Goal: Entertainment & Leisure: Consume media (video, audio)

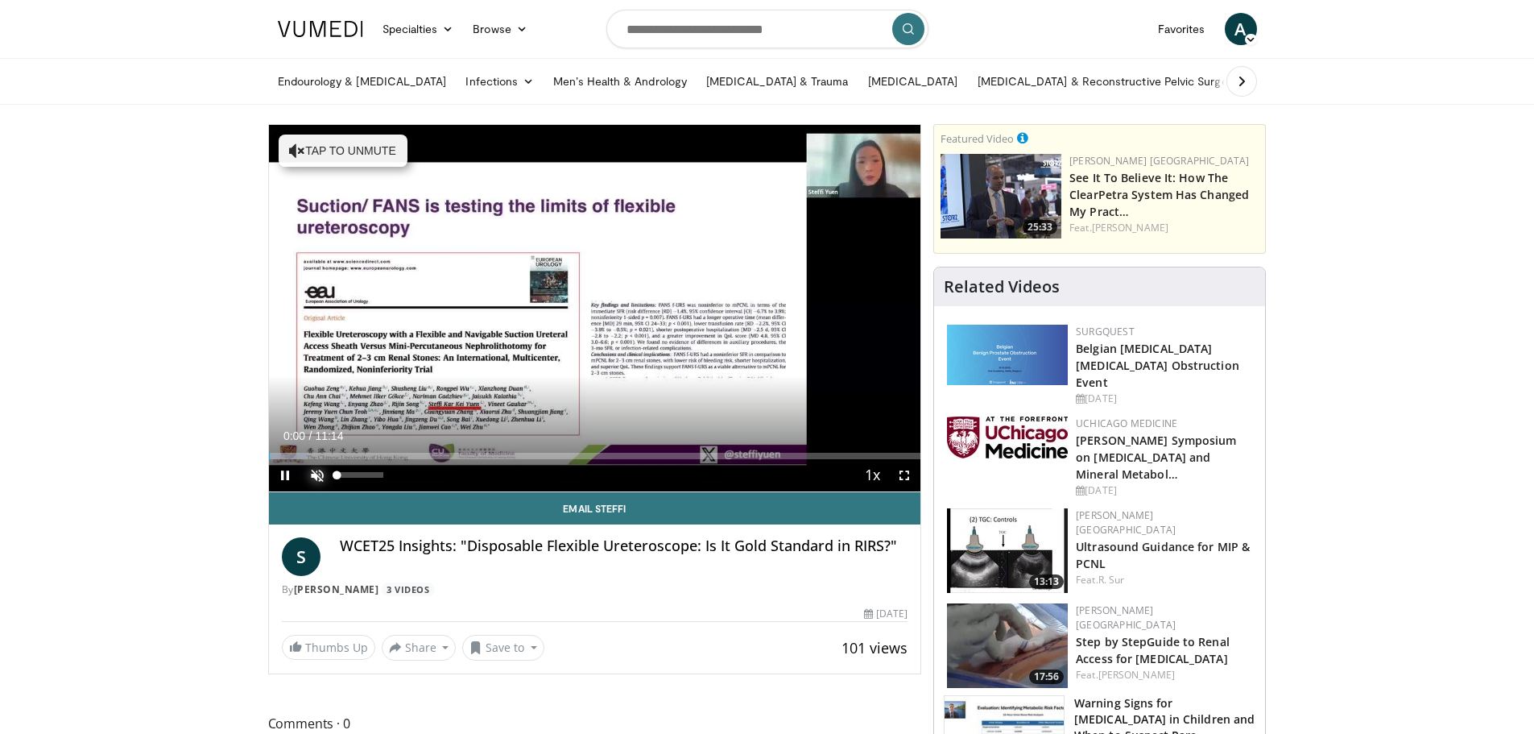
click at [324, 474] on span "Video Player" at bounding box center [317, 475] width 32 height 32
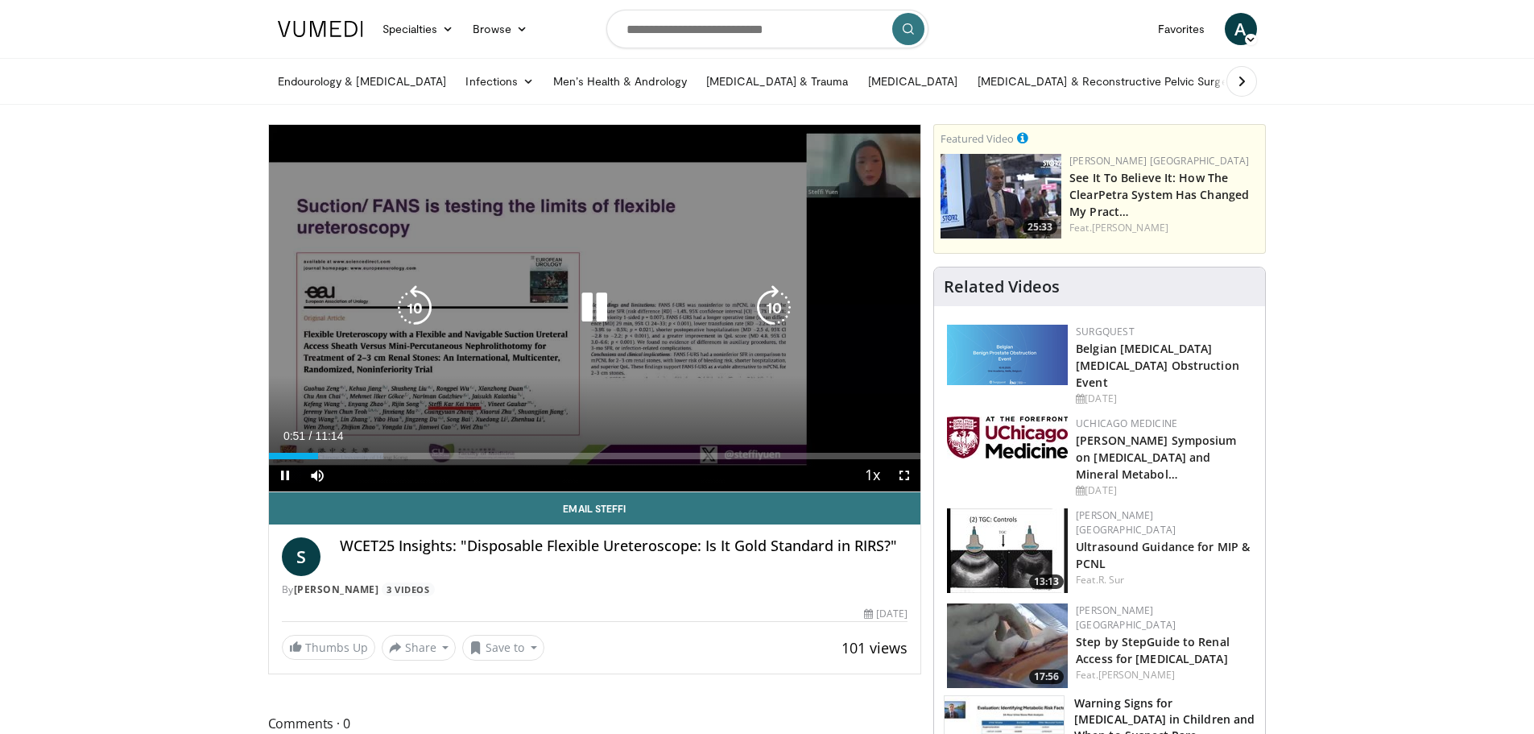
click at [418, 306] on icon "Video Player" at bounding box center [414, 307] width 45 height 45
click at [423, 308] on icon "Video Player" at bounding box center [414, 307] width 45 height 45
click at [424, 299] on icon "Video Player" at bounding box center [414, 307] width 45 height 45
click at [600, 308] on icon "Video Player" at bounding box center [594, 307] width 45 height 45
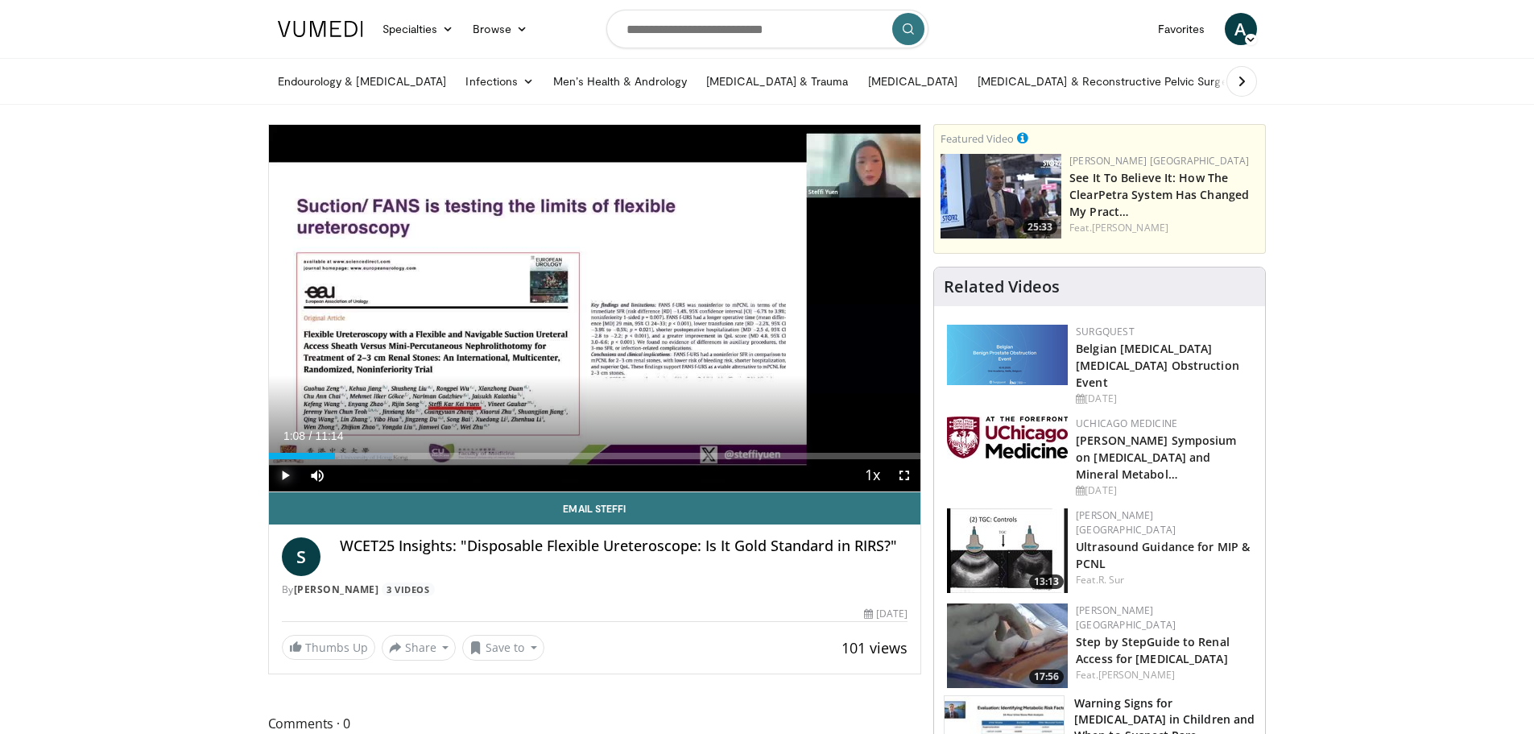
click at [278, 476] on span "Video Player" at bounding box center [285, 475] width 32 height 32
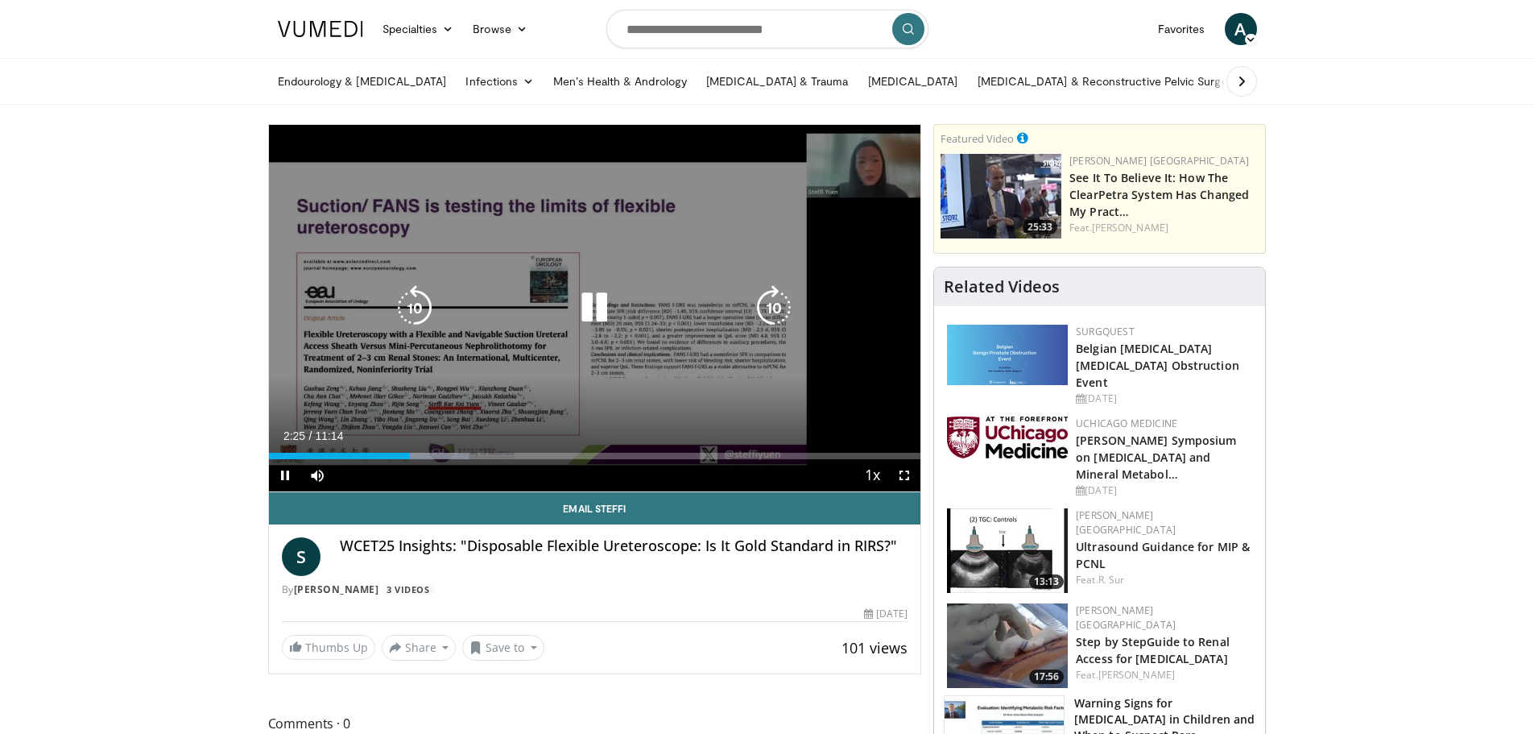
click at [771, 307] on icon "Video Player" at bounding box center [773, 307] width 45 height 45
click at [412, 306] on icon "Video Player" at bounding box center [414, 307] width 45 height 45
click at [414, 304] on icon "Video Player" at bounding box center [414, 307] width 45 height 45
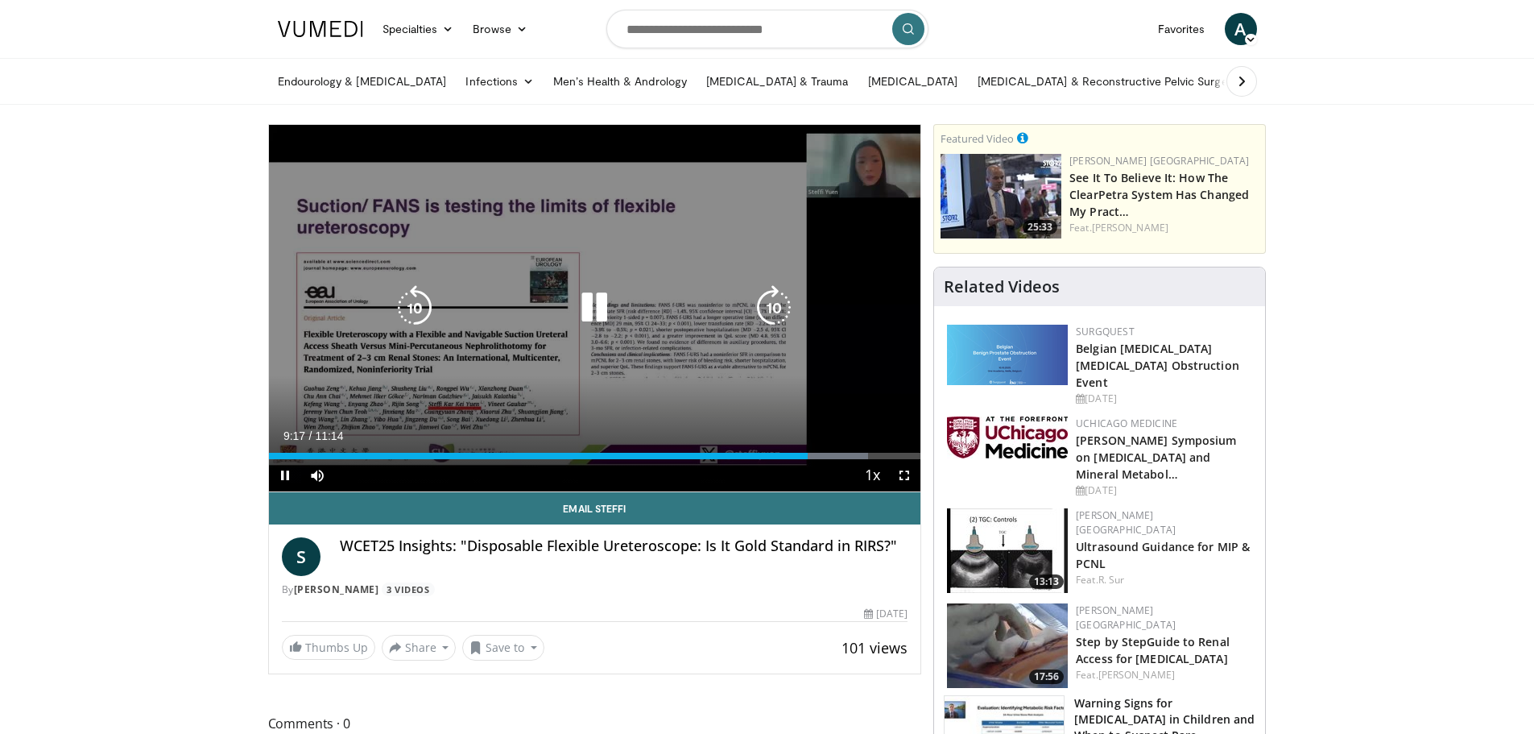
click at [765, 294] on icon "Video Player" at bounding box center [773, 307] width 45 height 45
click at [767, 303] on icon "Video Player" at bounding box center [773, 307] width 45 height 45
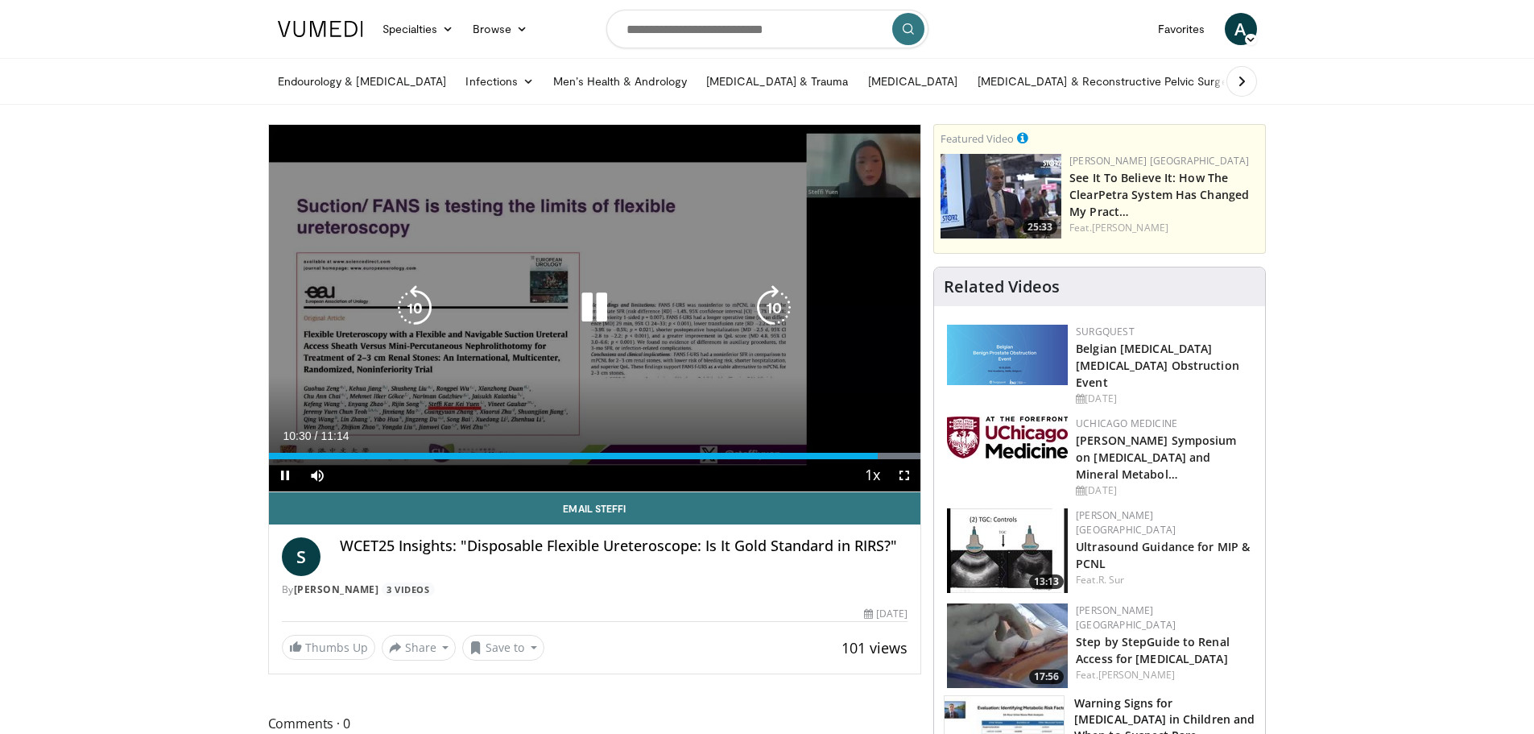
click at [783, 300] on icon "Video Player" at bounding box center [773, 307] width 45 height 45
click at [783, 299] on icon "Video Player" at bounding box center [773, 307] width 45 height 45
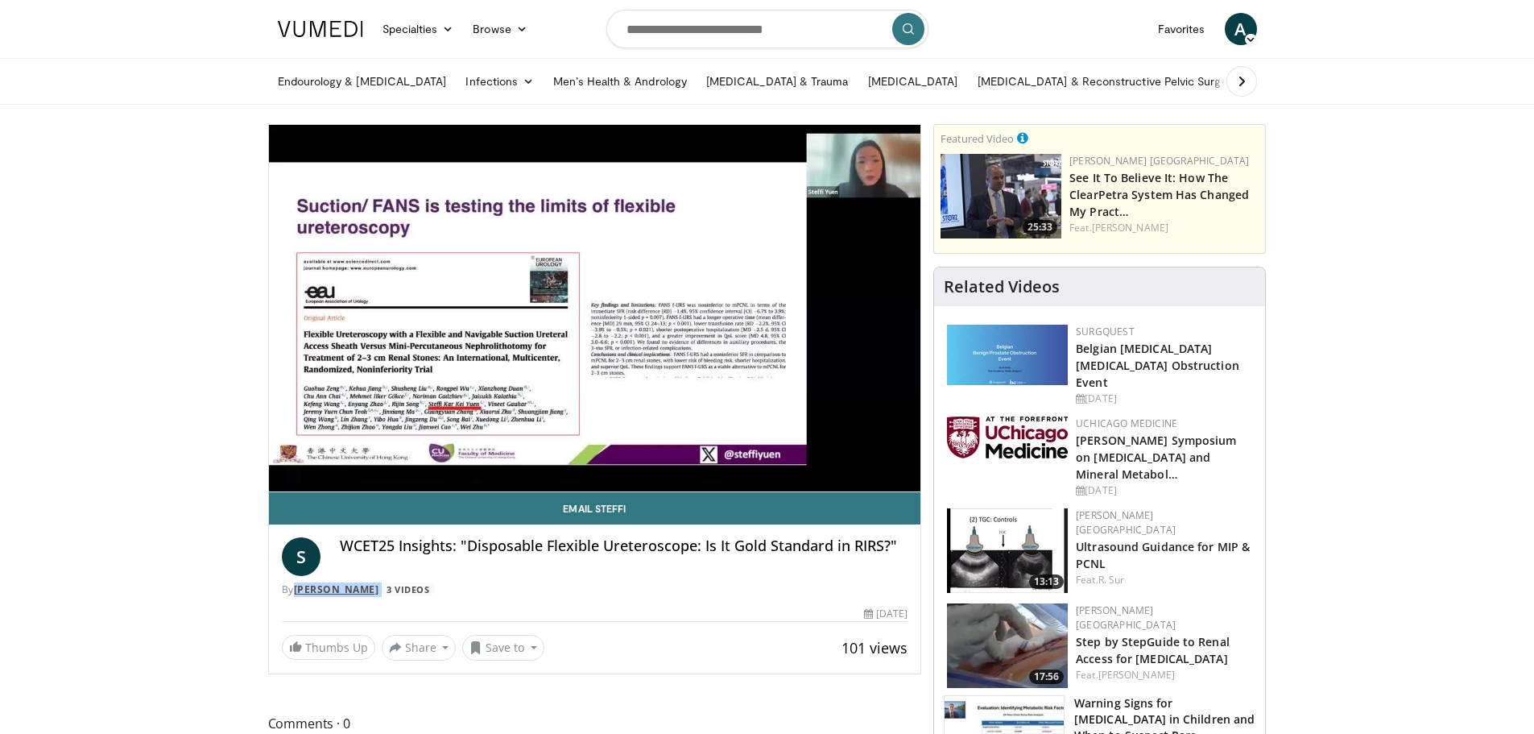
drag, startPoint x: 362, startPoint y: 589, endPoint x: 295, endPoint y: 593, distance: 66.1
click at [295, 593] on div "By Steffi Yuen 3 Videos" at bounding box center [595, 589] width 626 height 14
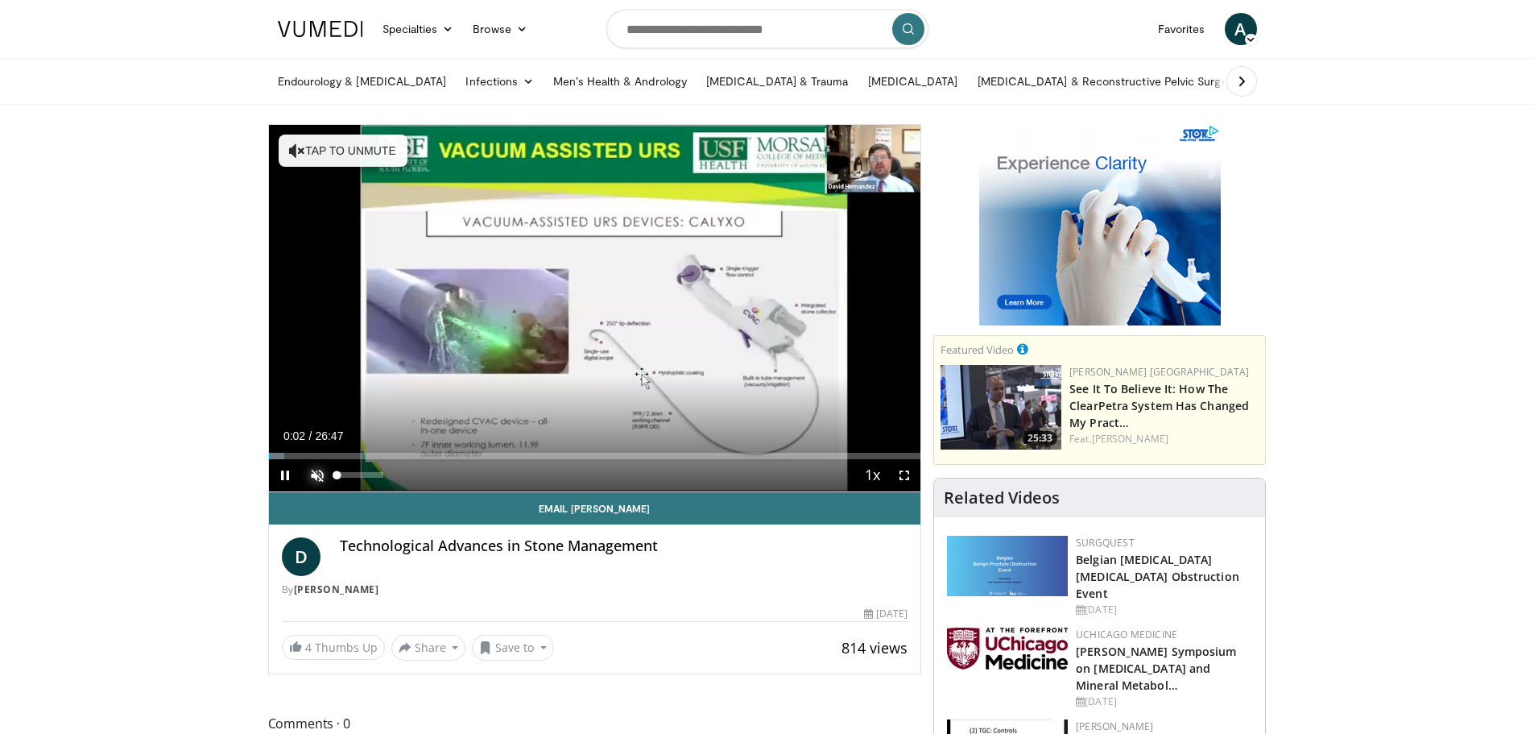
click at [319, 469] on span "Video Player" at bounding box center [317, 475] width 32 height 32
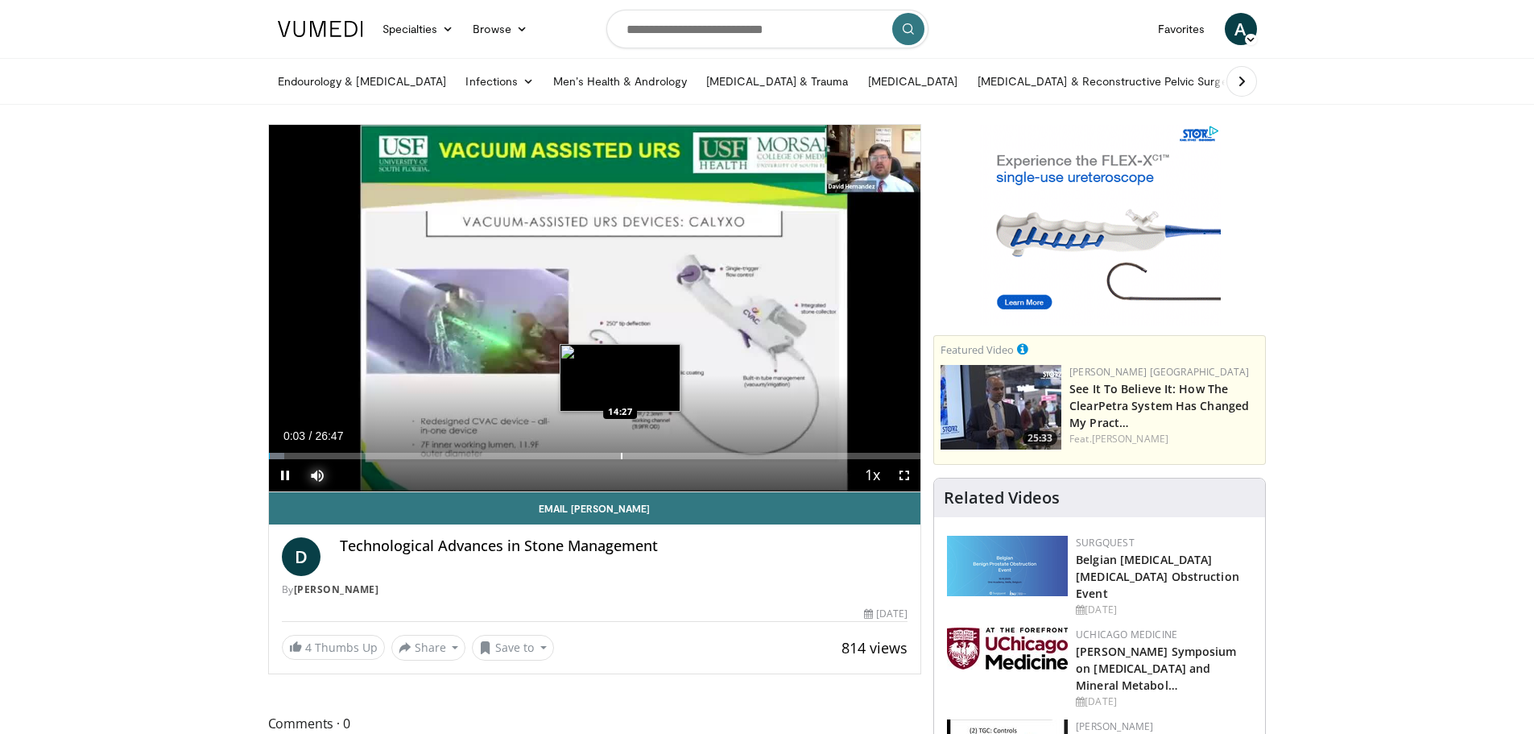
click at [622, 453] on div "Progress Bar" at bounding box center [622, 456] width 2 height 6
